Goal: Information Seeking & Learning: Find specific page/section

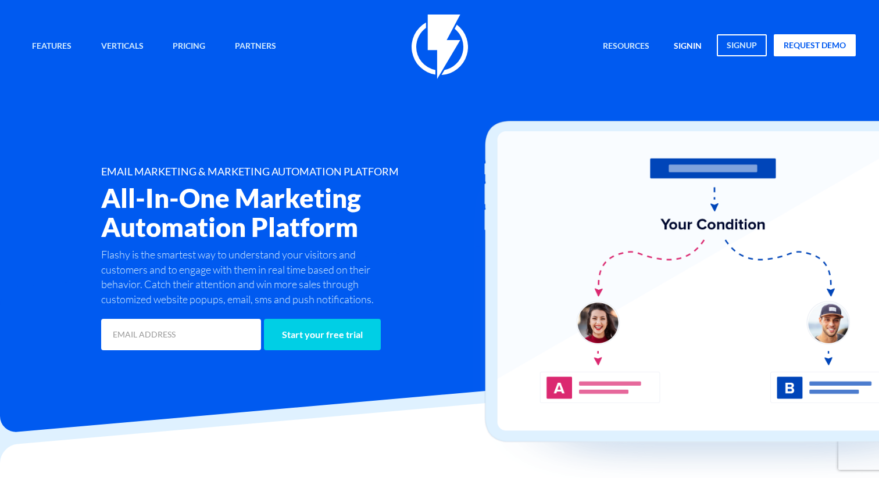
click at [694, 43] on link "signin" at bounding box center [687, 46] width 45 height 25
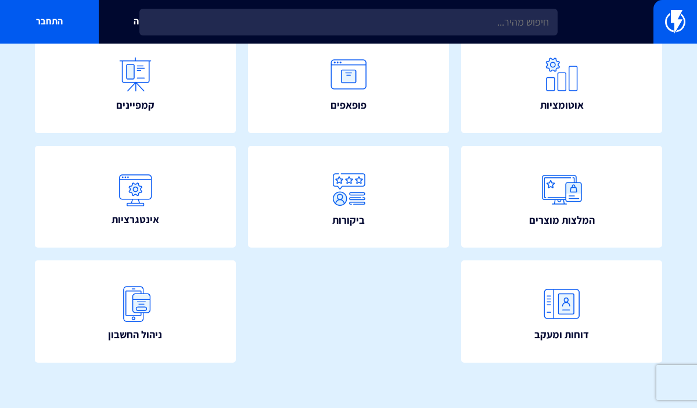
scroll to position [260, 0]
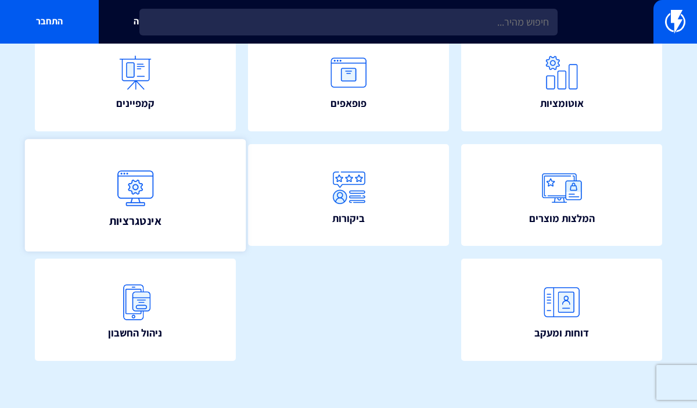
click at [181, 209] on link "אינטגרציות" at bounding box center [135, 195] width 221 height 112
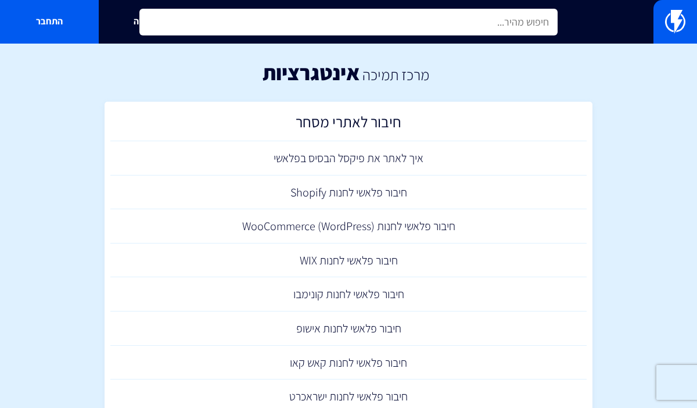
click at [401, 26] on input "text" at bounding box center [348, 22] width 418 height 27
type input "t"
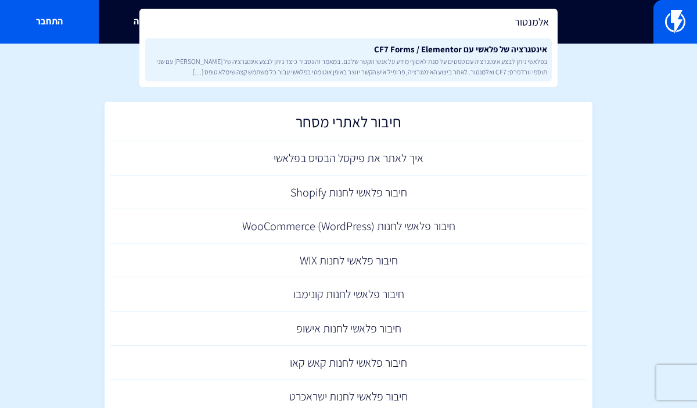
type input "אלמנטור"
click at [410, 53] on link "אינטגרציה של פלאשי עם CF7 Forms / Elementor בפלאשי ניתן לבצע אינטגרציה עם טפסים…" at bounding box center [348, 59] width 407 height 43
